Goal: Information Seeking & Learning: Find specific fact

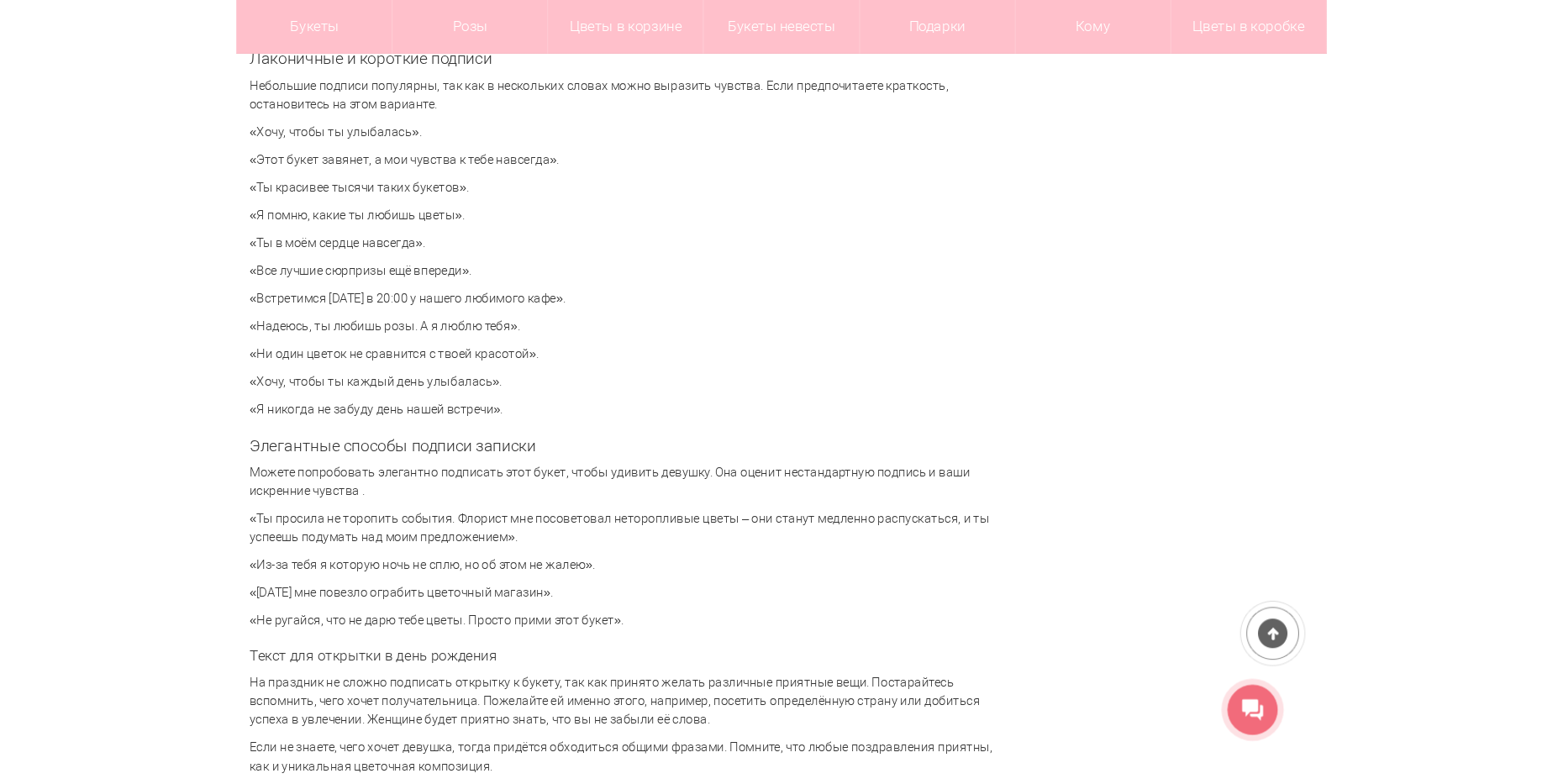
scroll to position [3780, 0]
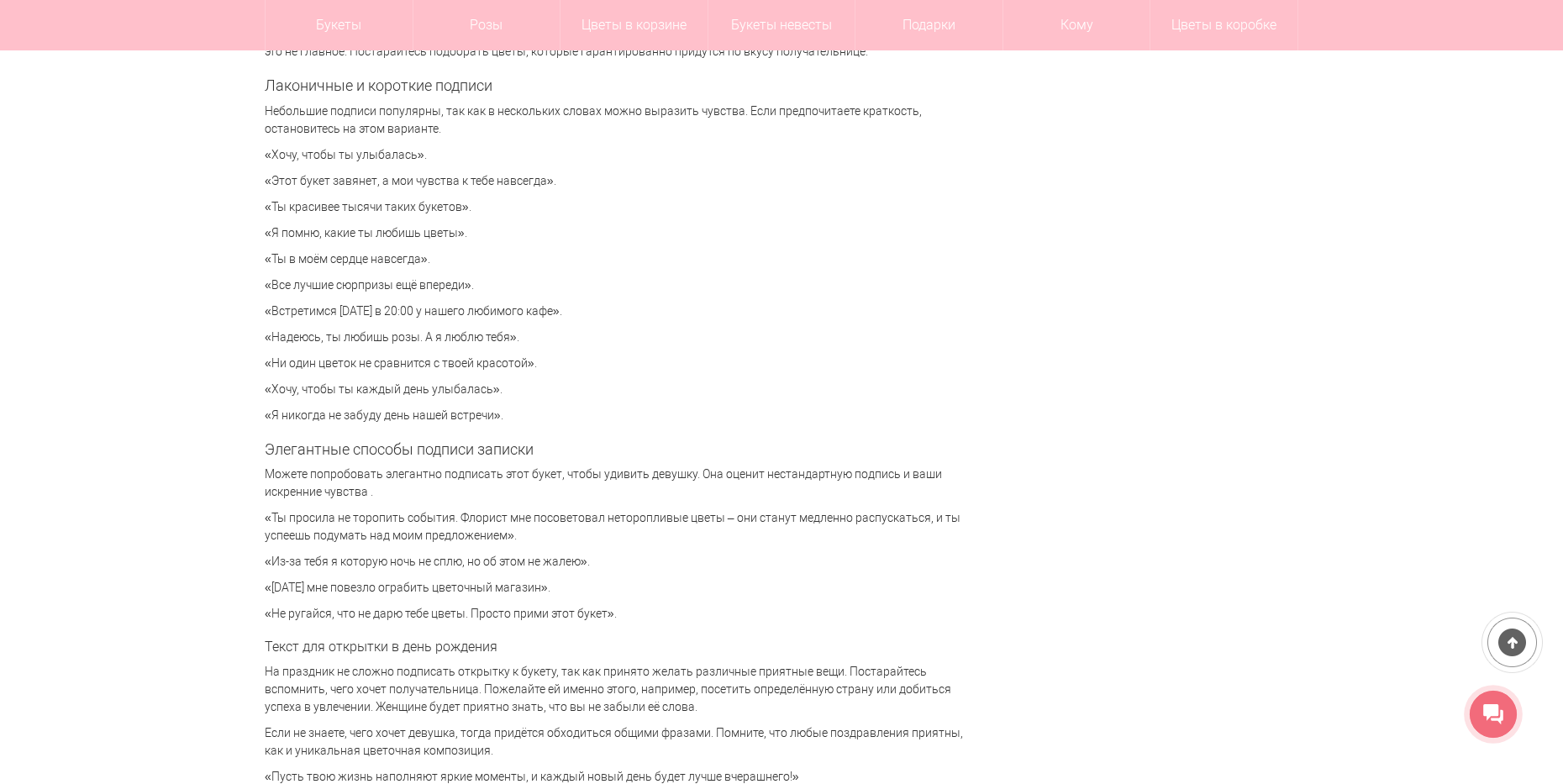
drag, startPoint x: 263, startPoint y: 180, endPoint x: 553, endPoint y: 176, distance: 290.0
click at [553, 176] on div "Цветы [GEOGRAPHIC_DATA] Статьи Что написать в открытке или записке к букету? Чт…" at bounding box center [781, 529] width 1058 height 8262
click at [544, 180] on p "«Этот букет завянет, а мои чувства к тебе навсегда»." at bounding box center [621, 181] width 714 height 17
click at [537, 181] on p "«Этот букет завянет, а мои чувства к тебе навсегда»." at bounding box center [621, 181] width 714 height 17
drag, startPoint x: 274, startPoint y: 177, endPoint x: 542, endPoint y: 181, distance: 268.0
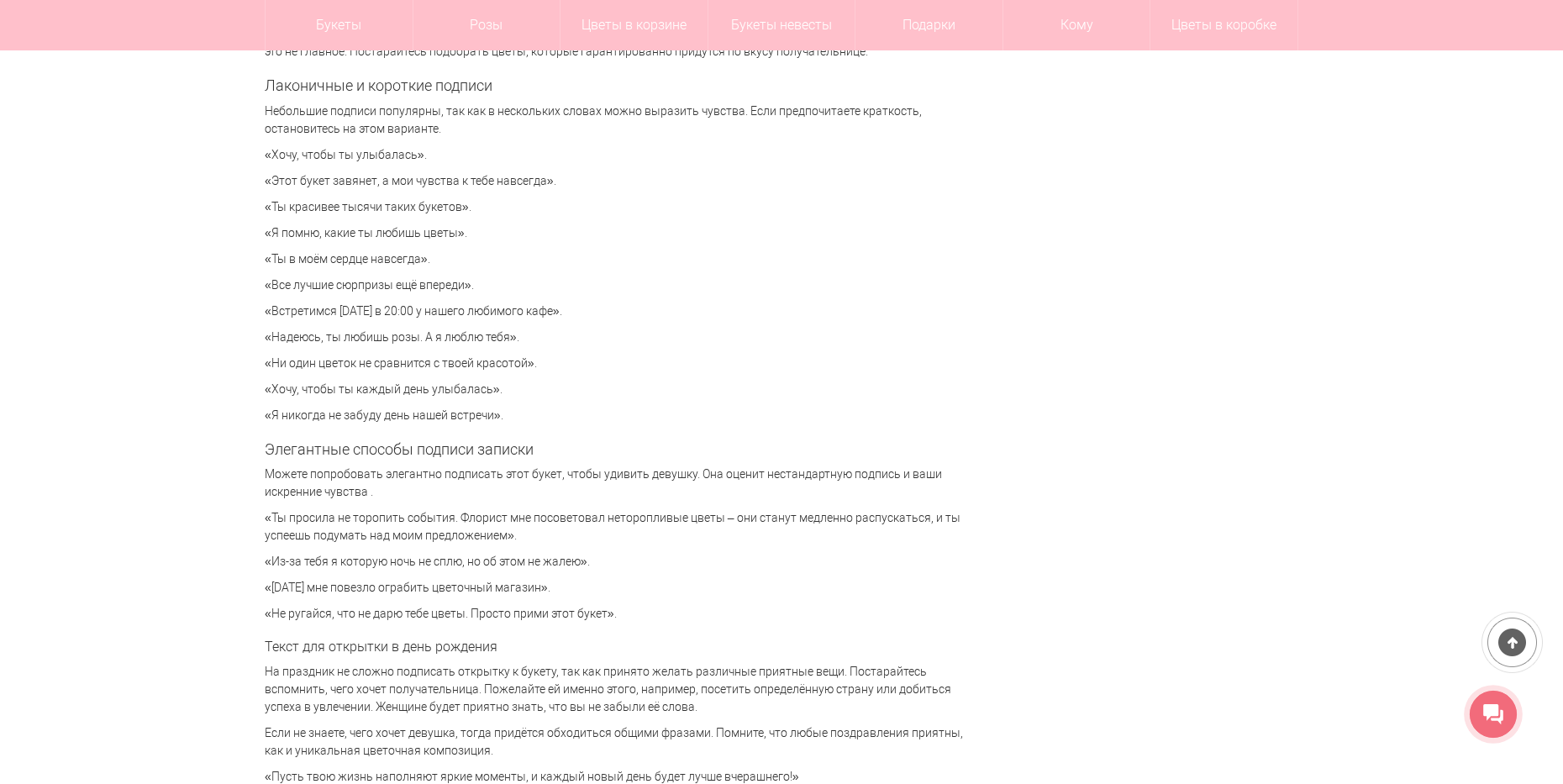
click at [542, 181] on p "«Этот букет завянет, а мои чувства к тебе навсегда»." at bounding box center [621, 181] width 714 height 17
copy p "Этот букет завянет, а мои чувства к тебе навсегда"
drag, startPoint x: 272, startPoint y: 388, endPoint x: 490, endPoint y: 389, distance: 218.0
click at [490, 389] on p "«Хочу, чтобы ты каждый день улыбалась»." at bounding box center [621, 389] width 714 height 17
copy p "Хочу, чтобы ты каждый день улыбалась"
